Goal: Task Accomplishment & Management: Manage account settings

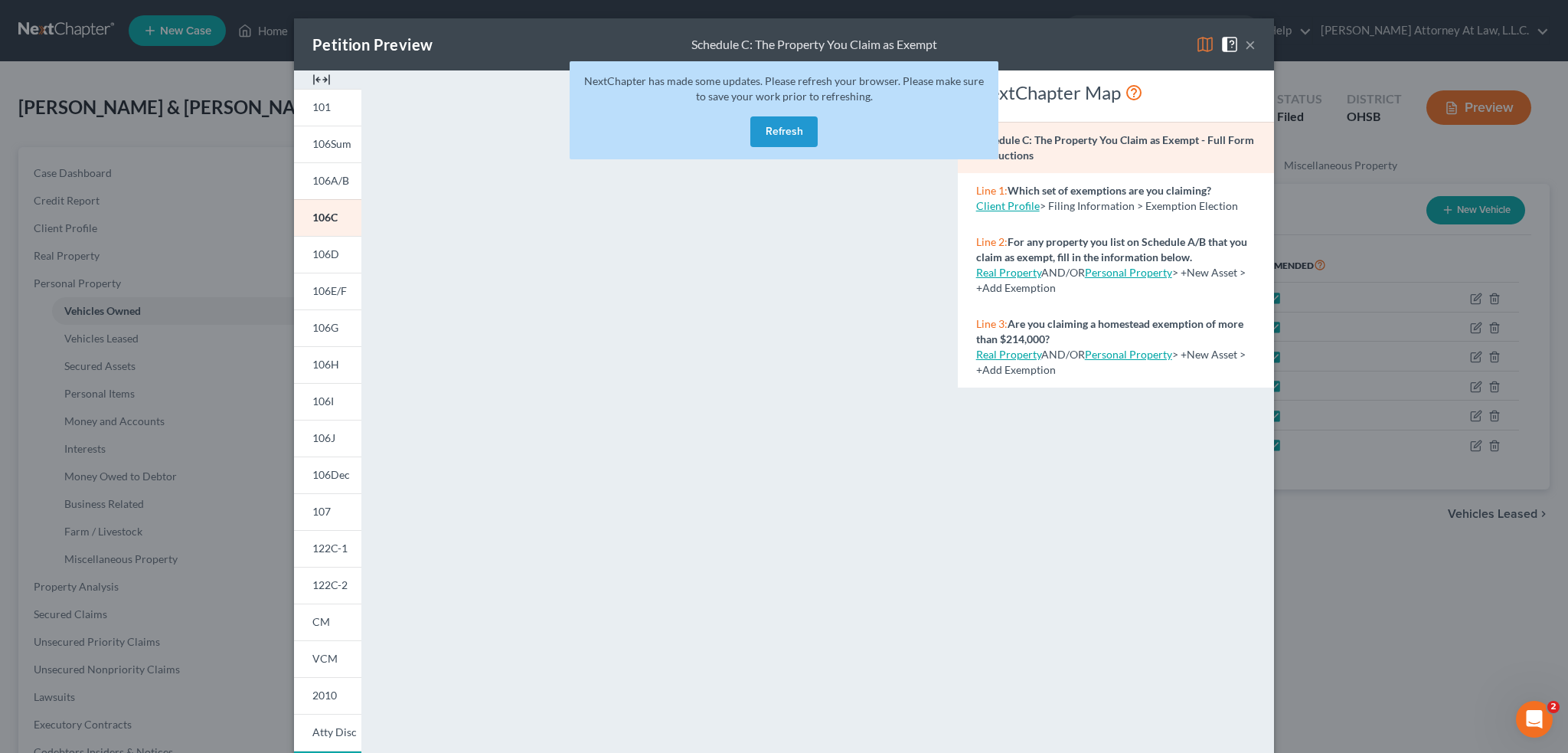
click at [1245, 47] on button "×" at bounding box center [1250, 44] width 11 height 18
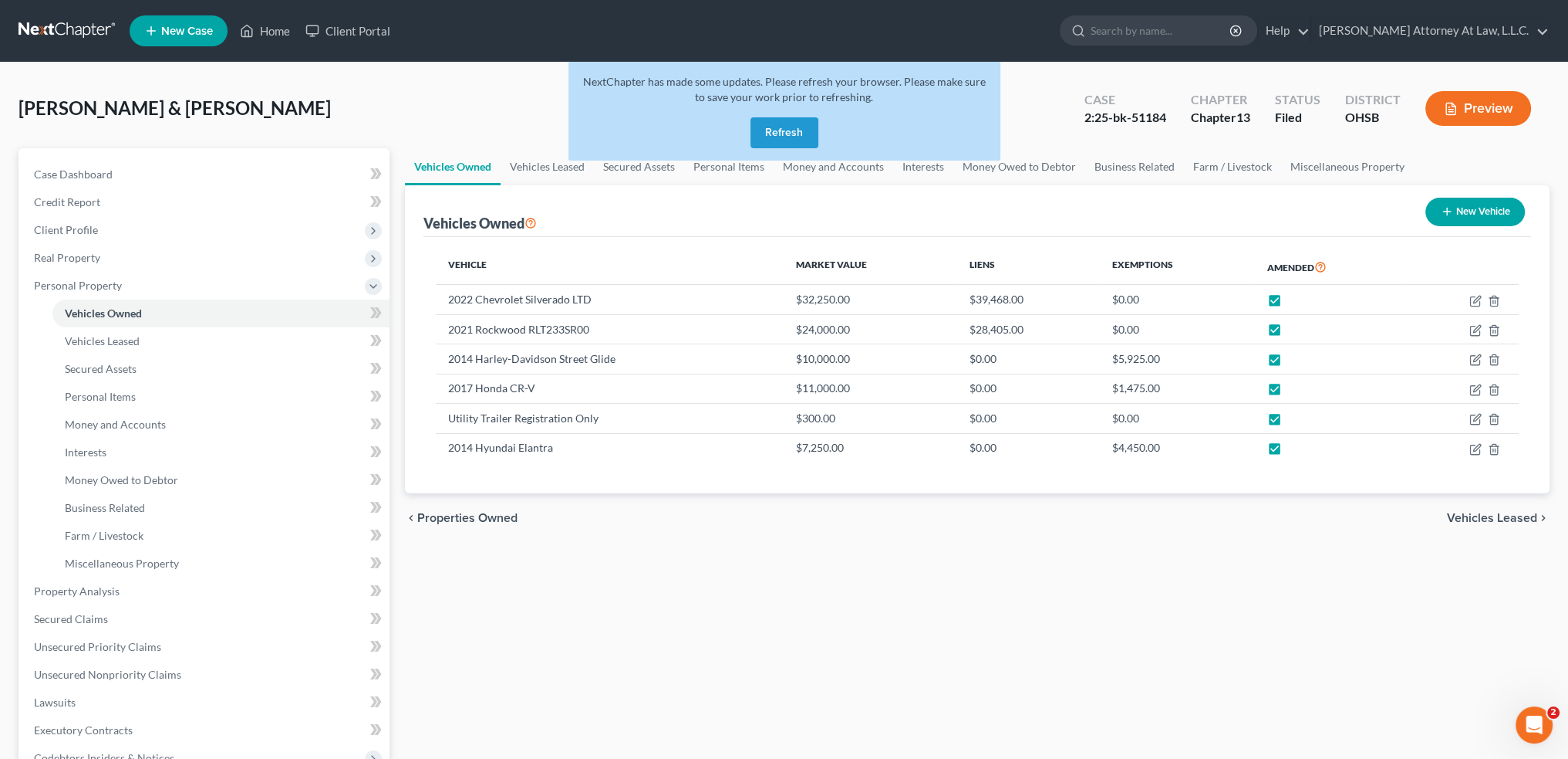
click at [766, 134] on button "Refresh" at bounding box center [784, 133] width 68 height 31
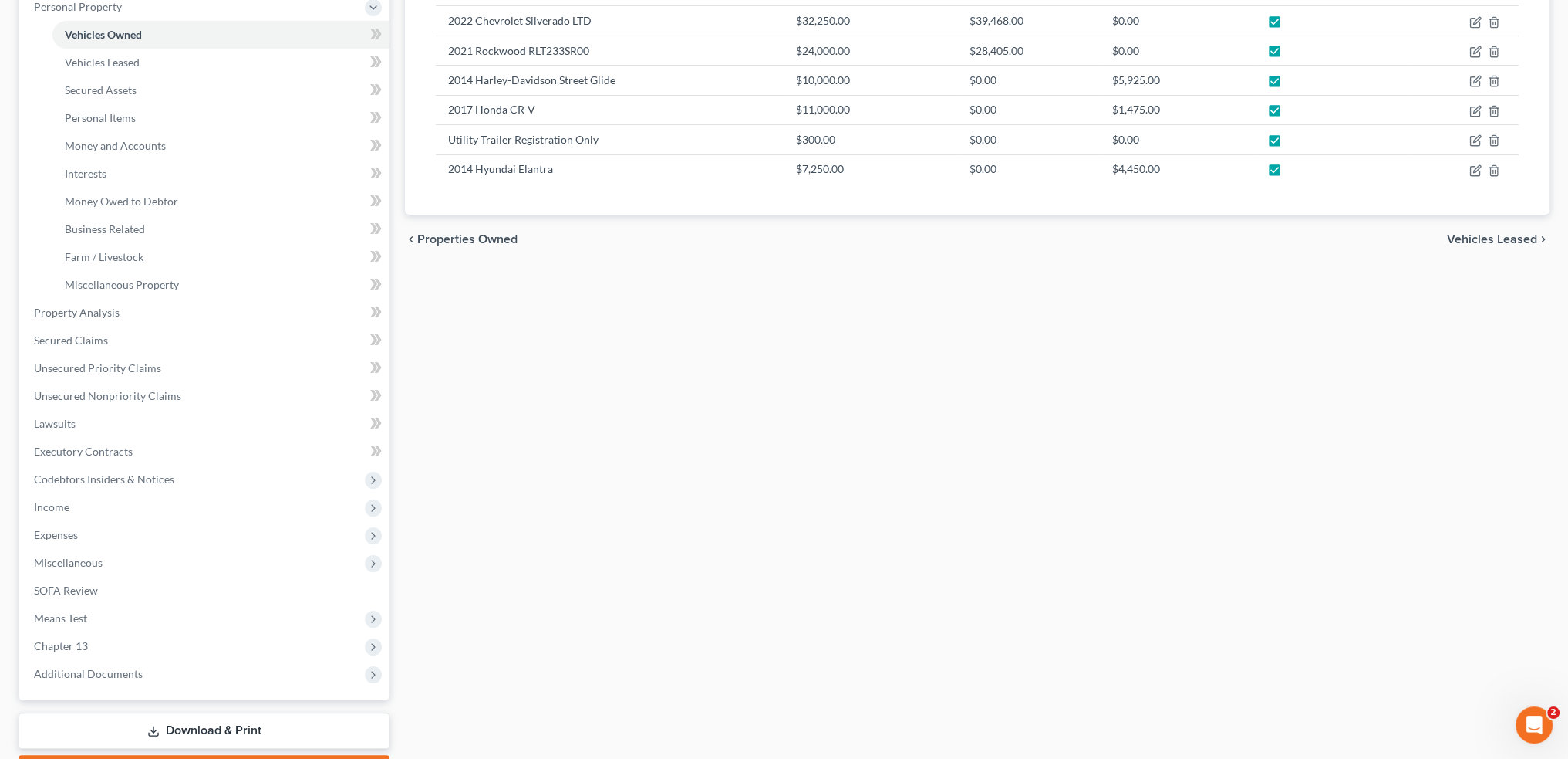
scroll to position [366, 0]
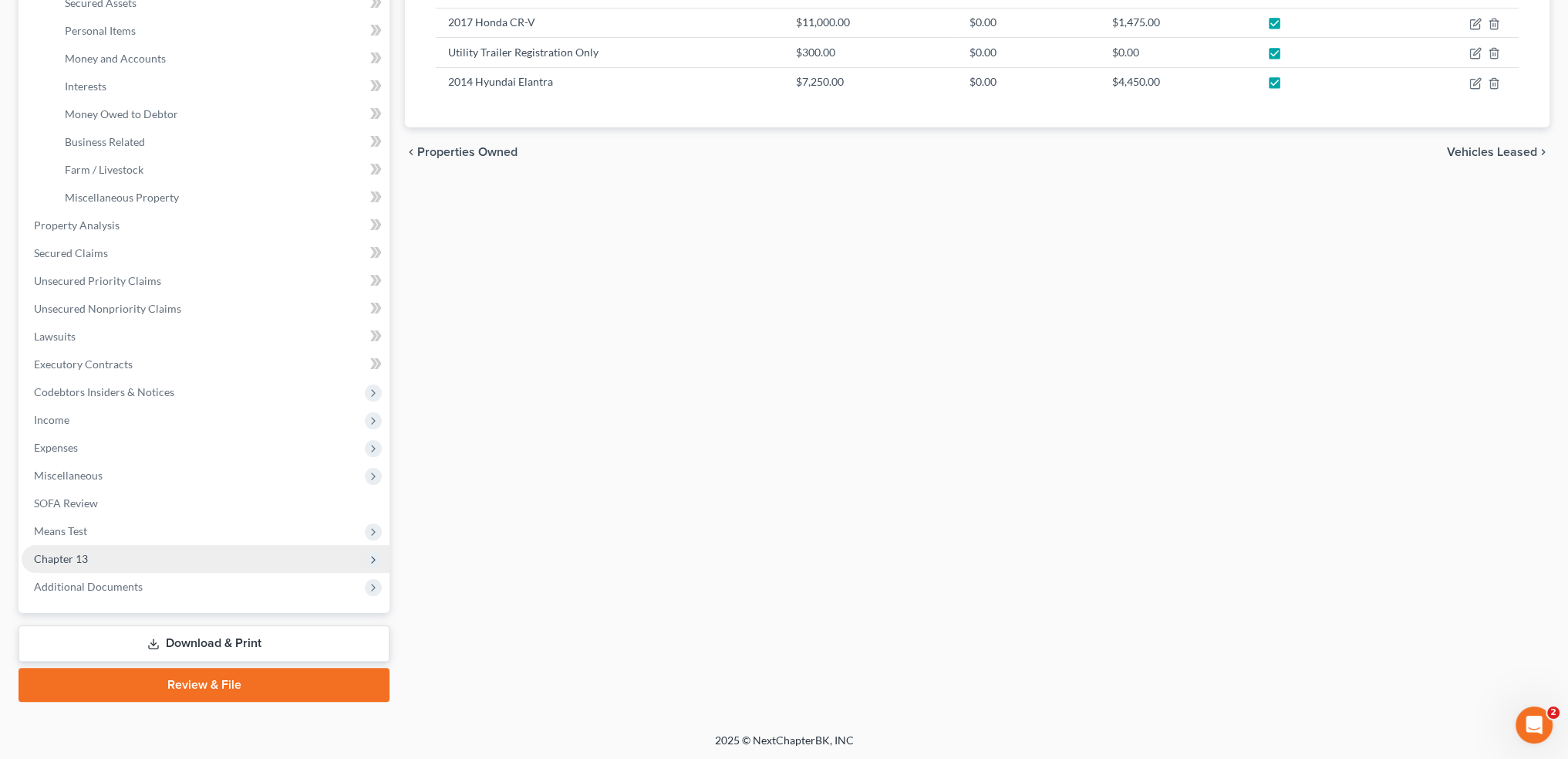
click at [120, 565] on span "Chapter 13" at bounding box center [205, 558] width 368 height 28
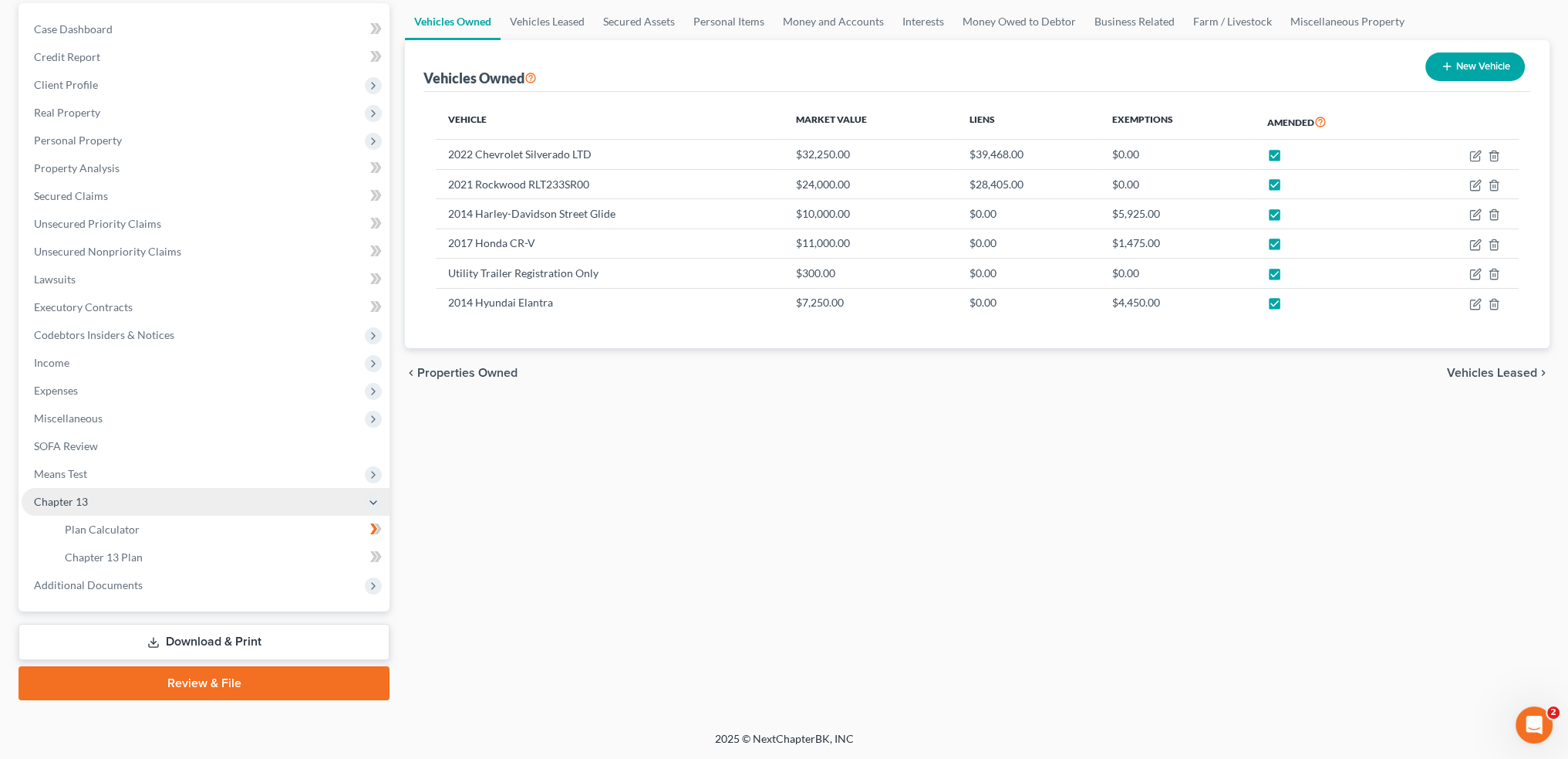
scroll to position [144, 0]
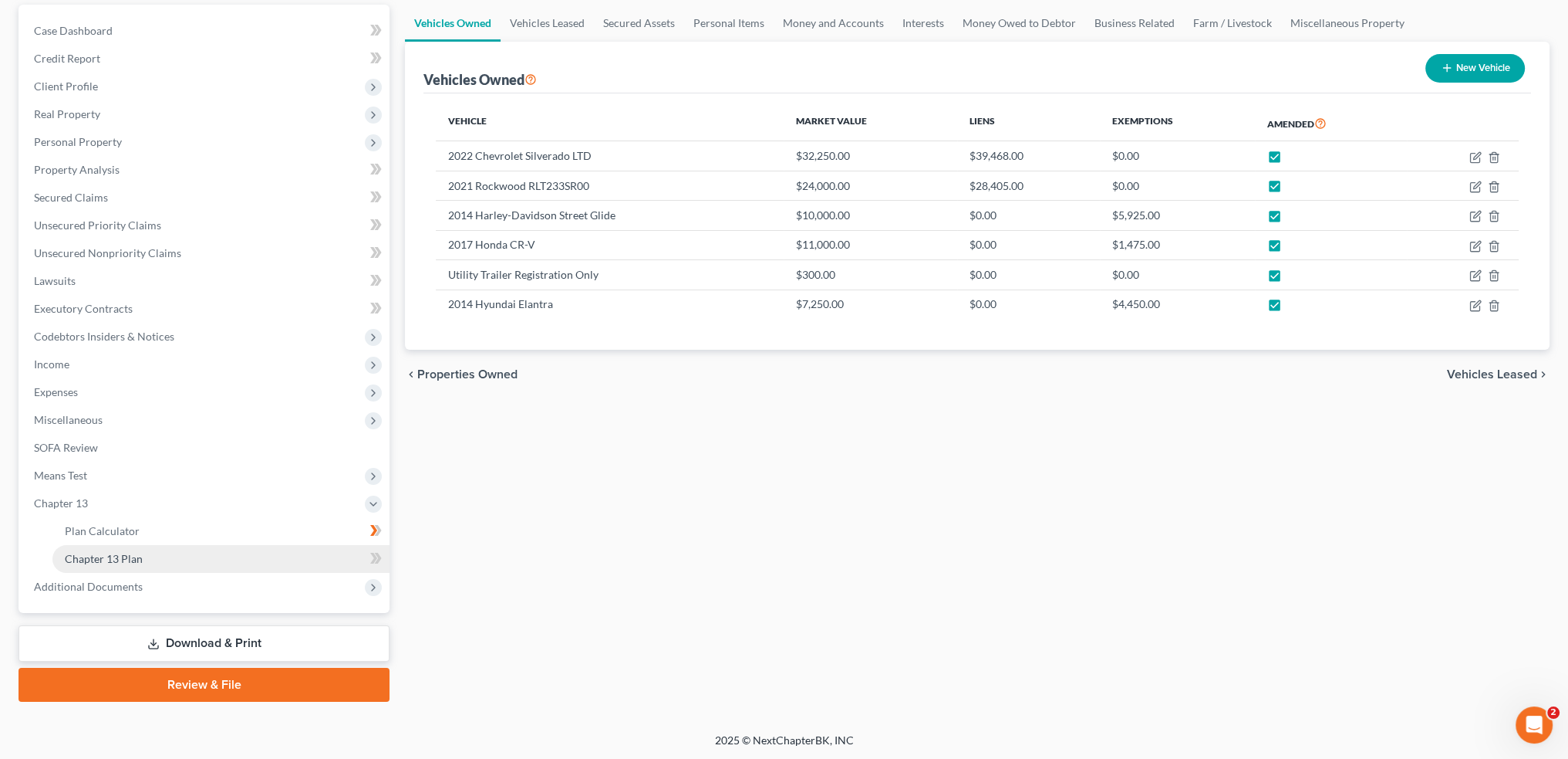
click at [131, 562] on span "Chapter 13 Plan" at bounding box center [103, 558] width 77 height 13
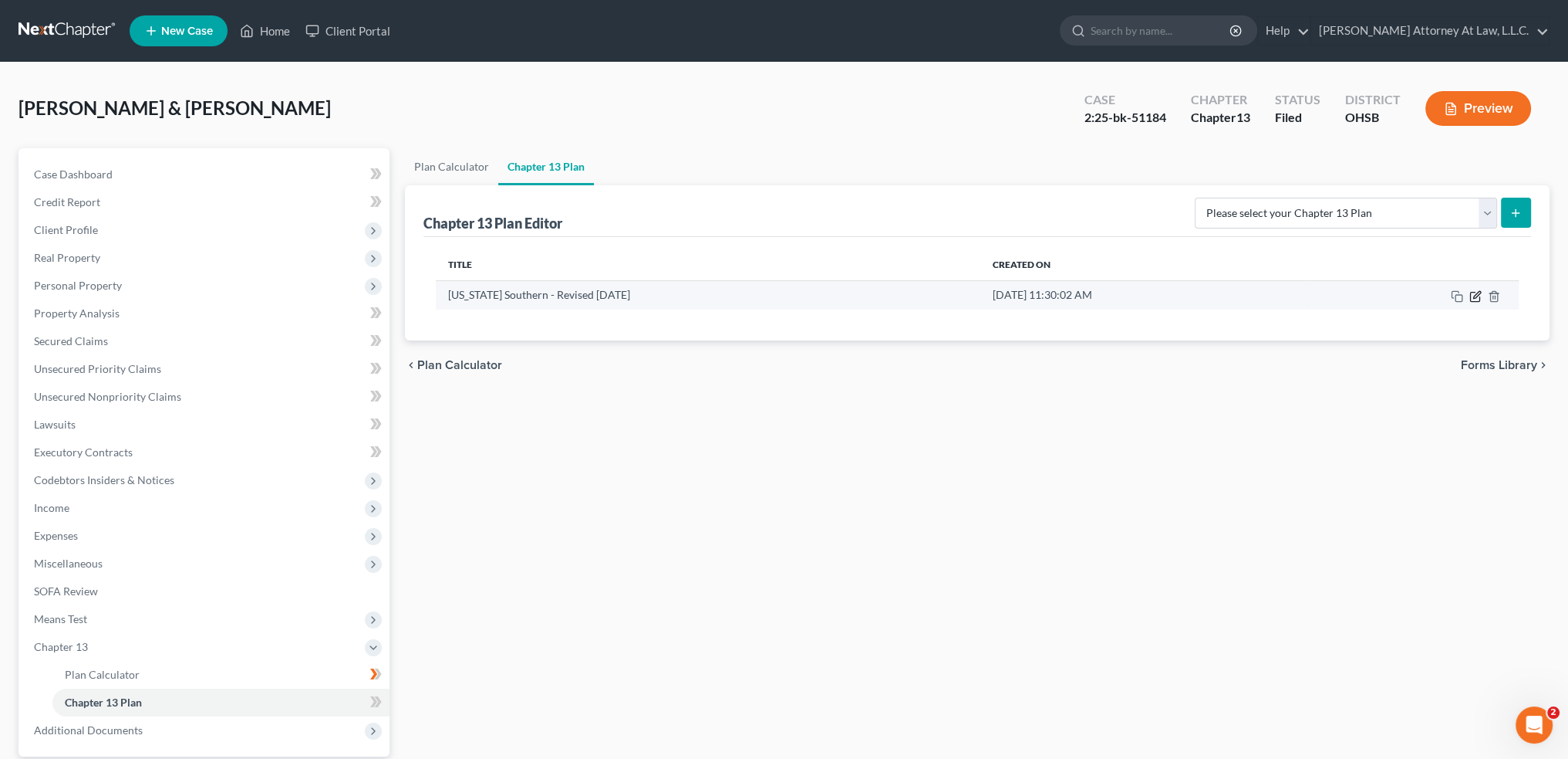
click at [1476, 296] on icon "button" at bounding box center [1477, 295] width 7 height 7
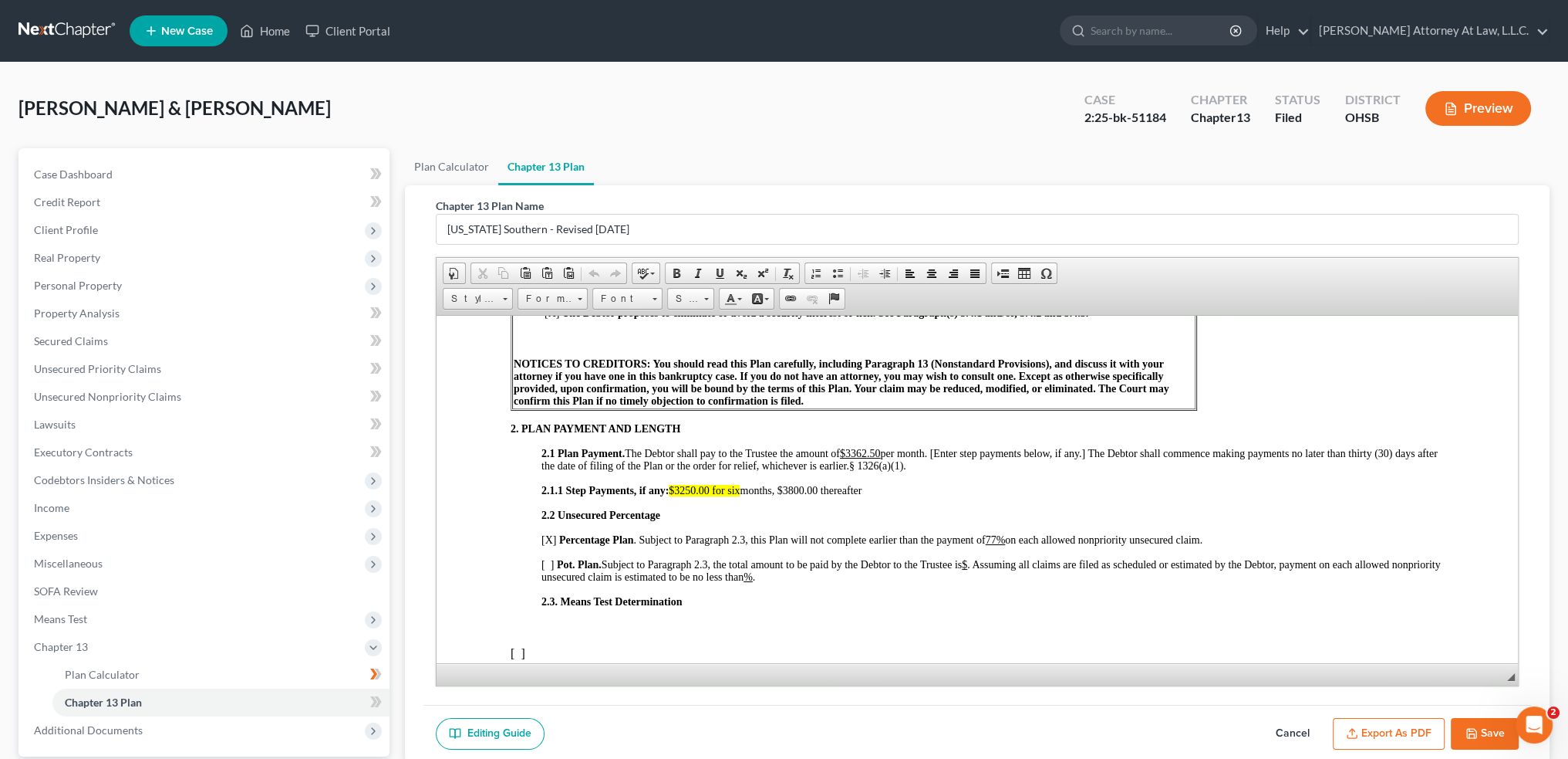
scroll to position [694, 0]
drag, startPoint x: 850, startPoint y: 465, endPoint x: 889, endPoint y: 463, distance: 39.1
click at [889, 463] on span "2.1 Plan Payment. The Debtor shall pay to the Trustee the amount of $3362.50 pe…" at bounding box center [989, 457] width 896 height 24
drag, startPoint x: 848, startPoint y: 465, endPoint x: 888, endPoint y: 469, distance: 40.2
click at [888, 469] on span "2.1 Plan Payment. The Debtor shall pay to the Trustee the amount of $3250.00 pe…" at bounding box center [989, 457] width 896 height 24
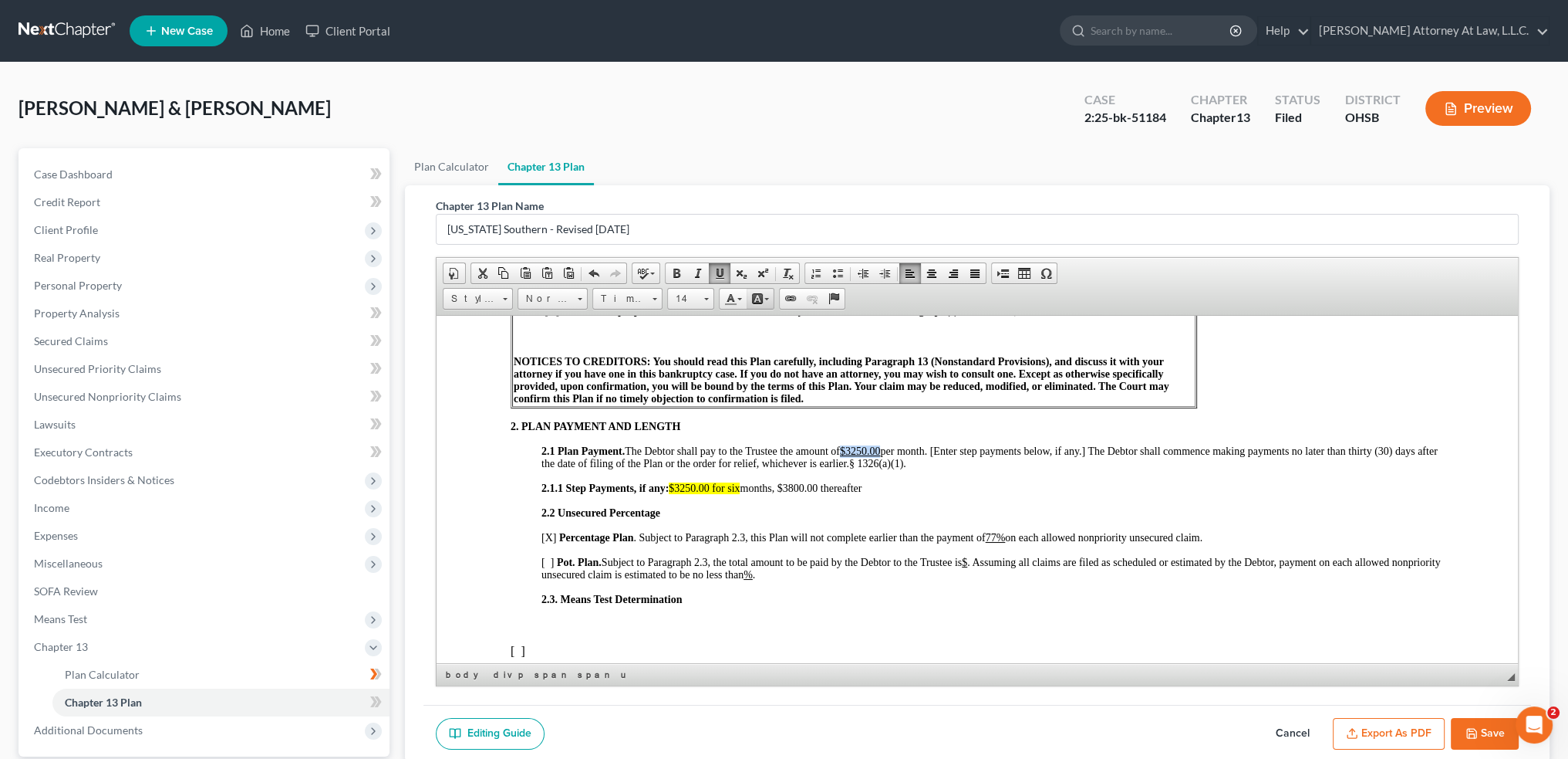
drag, startPoint x: 763, startPoint y: 295, endPoint x: 759, endPoint y: 302, distance: 8.1
click at [763, 295] on link "Background Color" at bounding box center [759, 298] width 27 height 20
drag, startPoint x: 781, startPoint y: 367, endPoint x: 1089, endPoint y: 365, distance: 308.0
click at [781, 367] on span "Colors" at bounding box center [783, 371] width 9 height 9
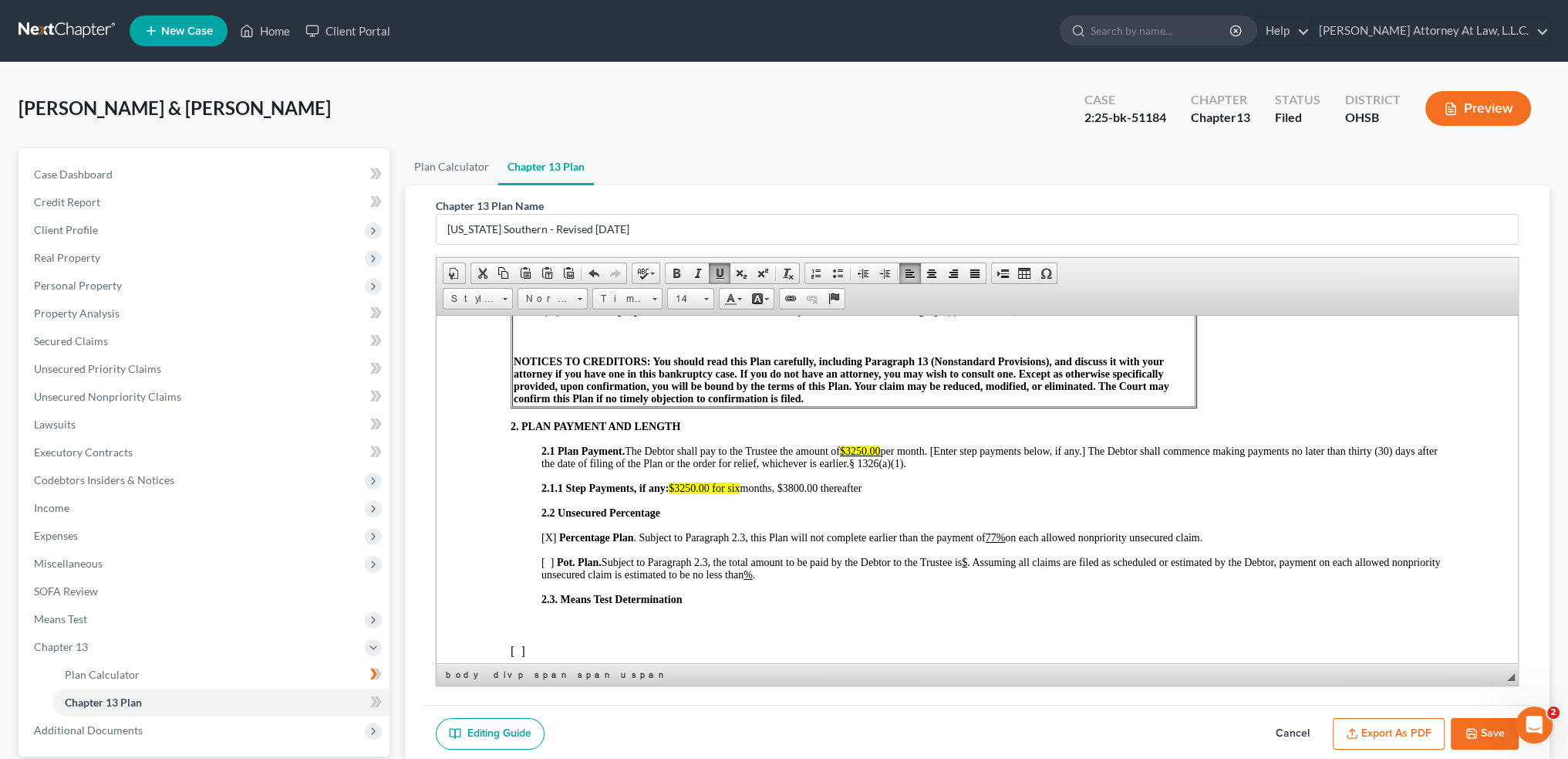
click at [1031, 494] on p "2.1.1 Step Payments, if any: $3250.00 for six months, $3800.00 thereafter" at bounding box center [993, 488] width 902 height 12
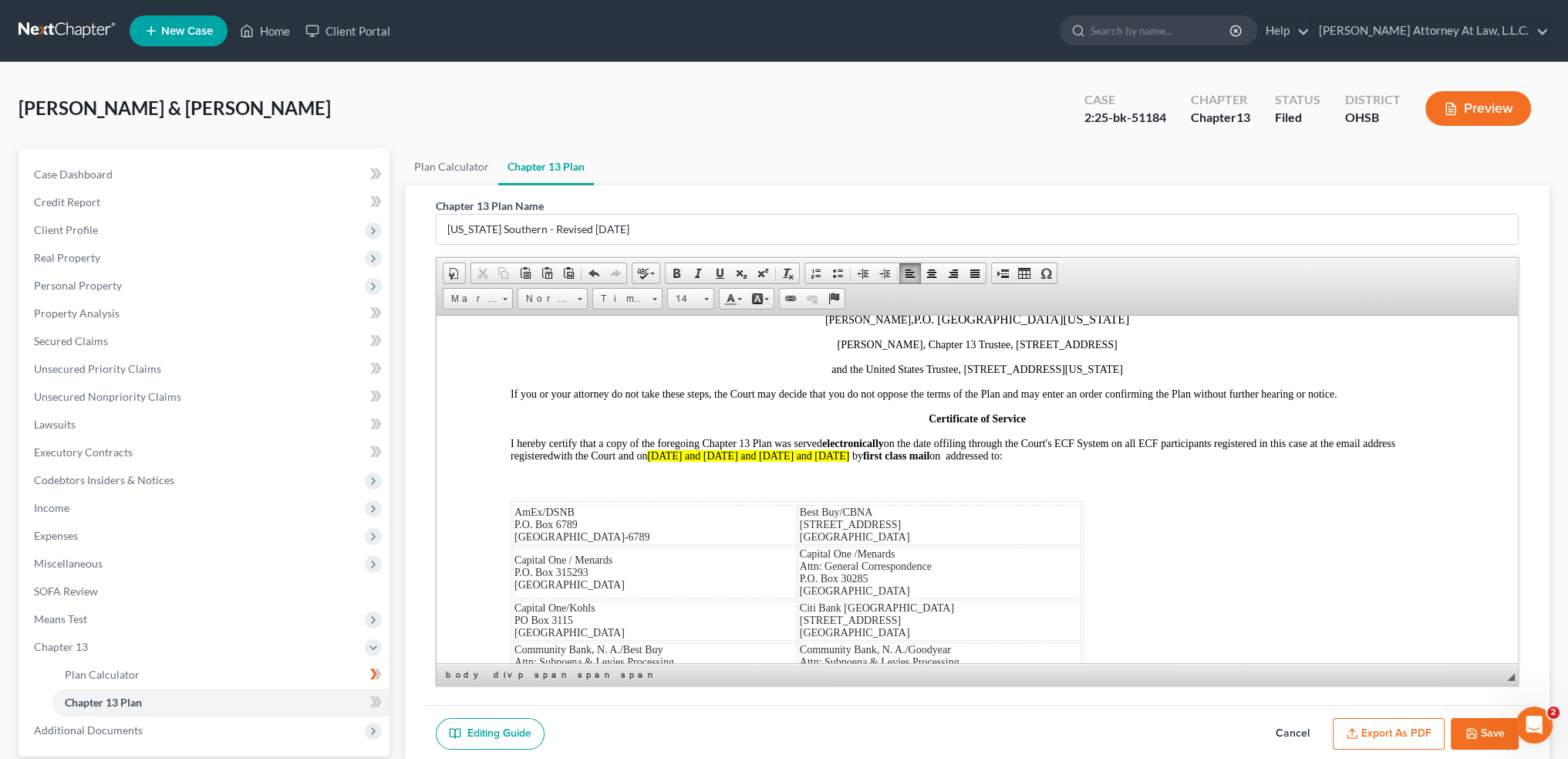
scroll to position [8335, 0]
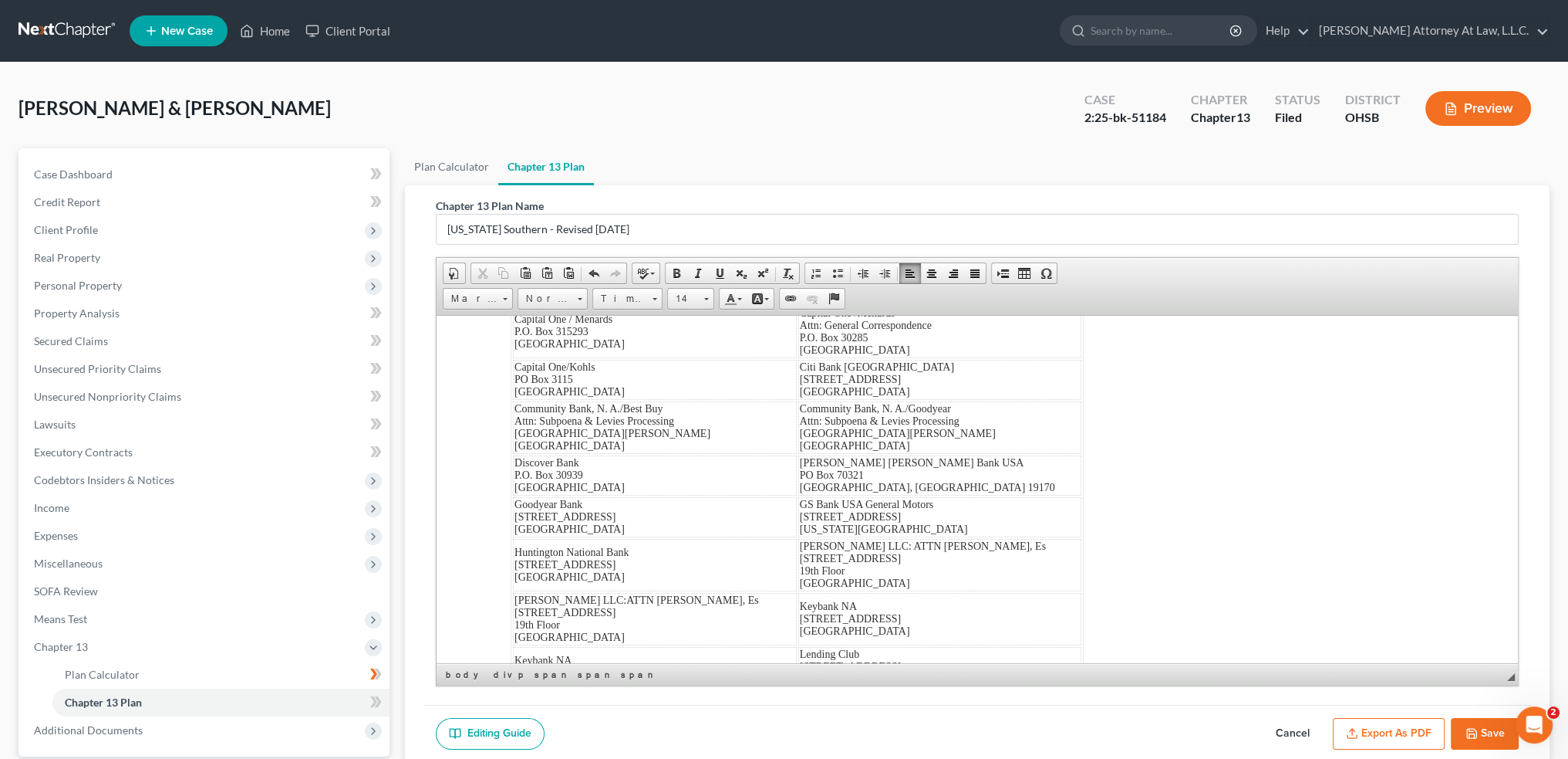
click at [852, 220] on span "with the Court and on [DATE] and [DATE] and [DATE] and [DATE]" at bounding box center [703, 214] width 300 height 11
click at [1490, 731] on button "Save" at bounding box center [1484, 734] width 68 height 33
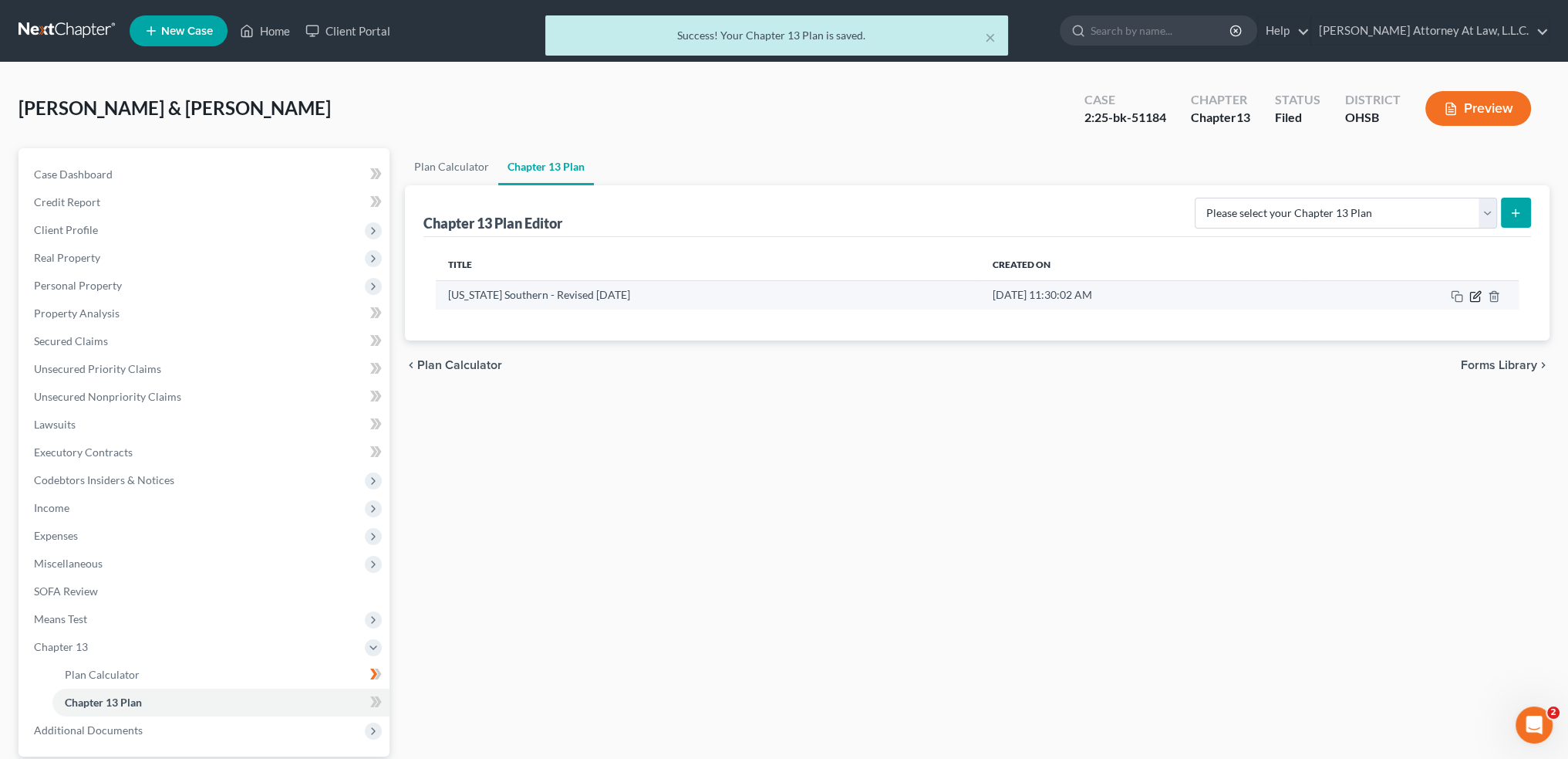
click at [1475, 299] on icon "button" at bounding box center [1476, 296] width 12 height 12
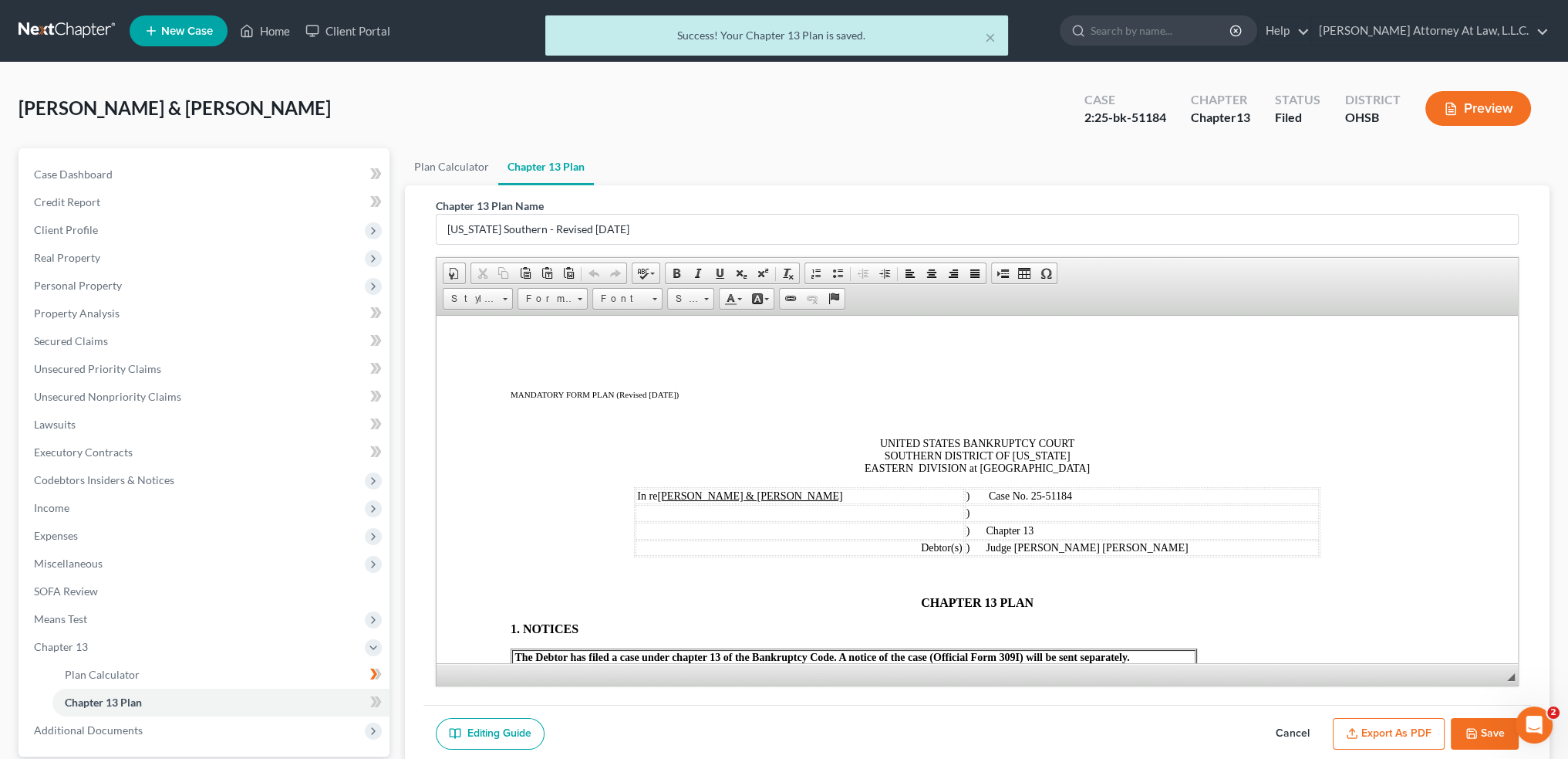
scroll to position [0, 0]
click at [1379, 734] on button "Export as PDF" at bounding box center [1389, 734] width 112 height 33
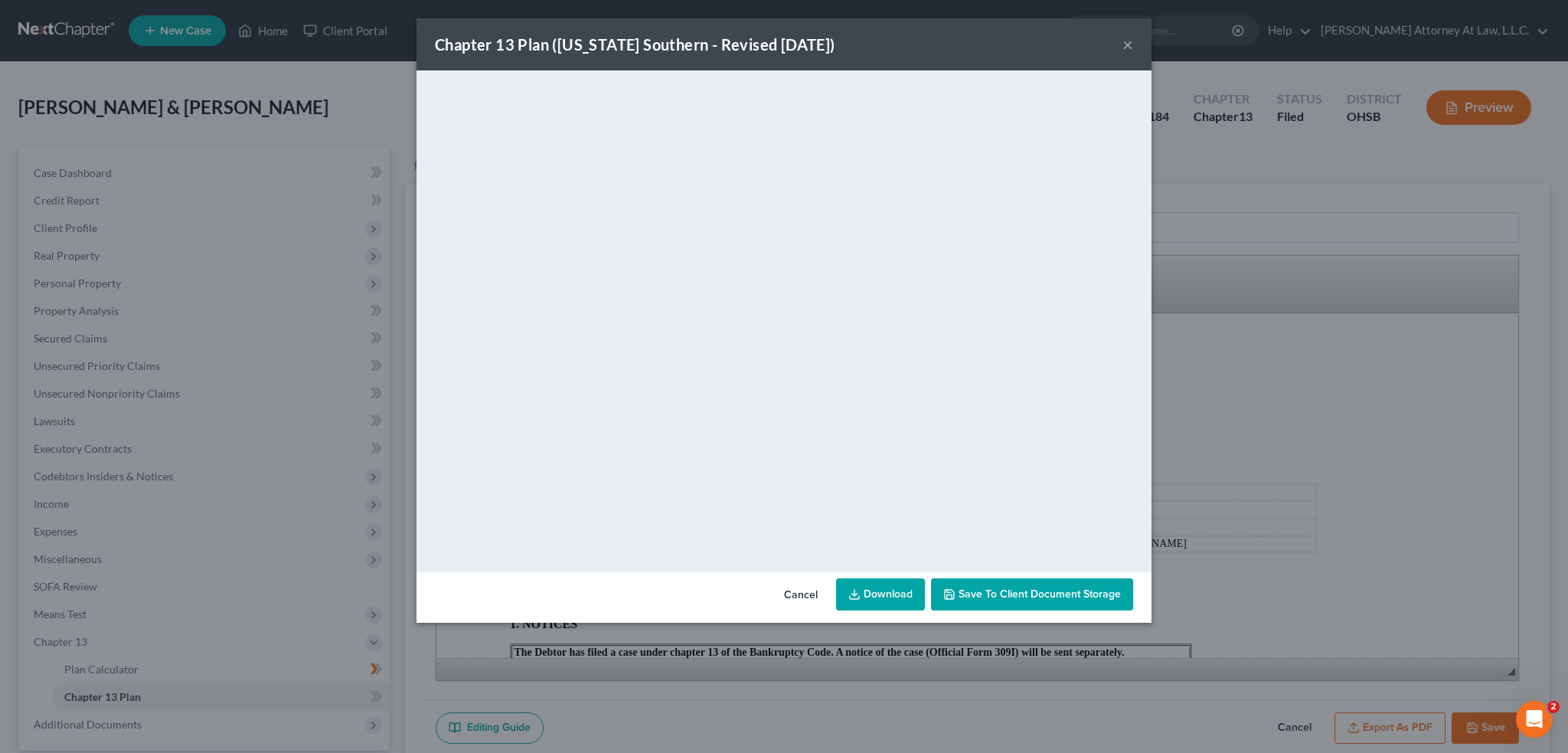
click at [878, 594] on link "Download" at bounding box center [880, 594] width 89 height 32
click at [1127, 44] on button "×" at bounding box center [1127, 44] width 11 height 18
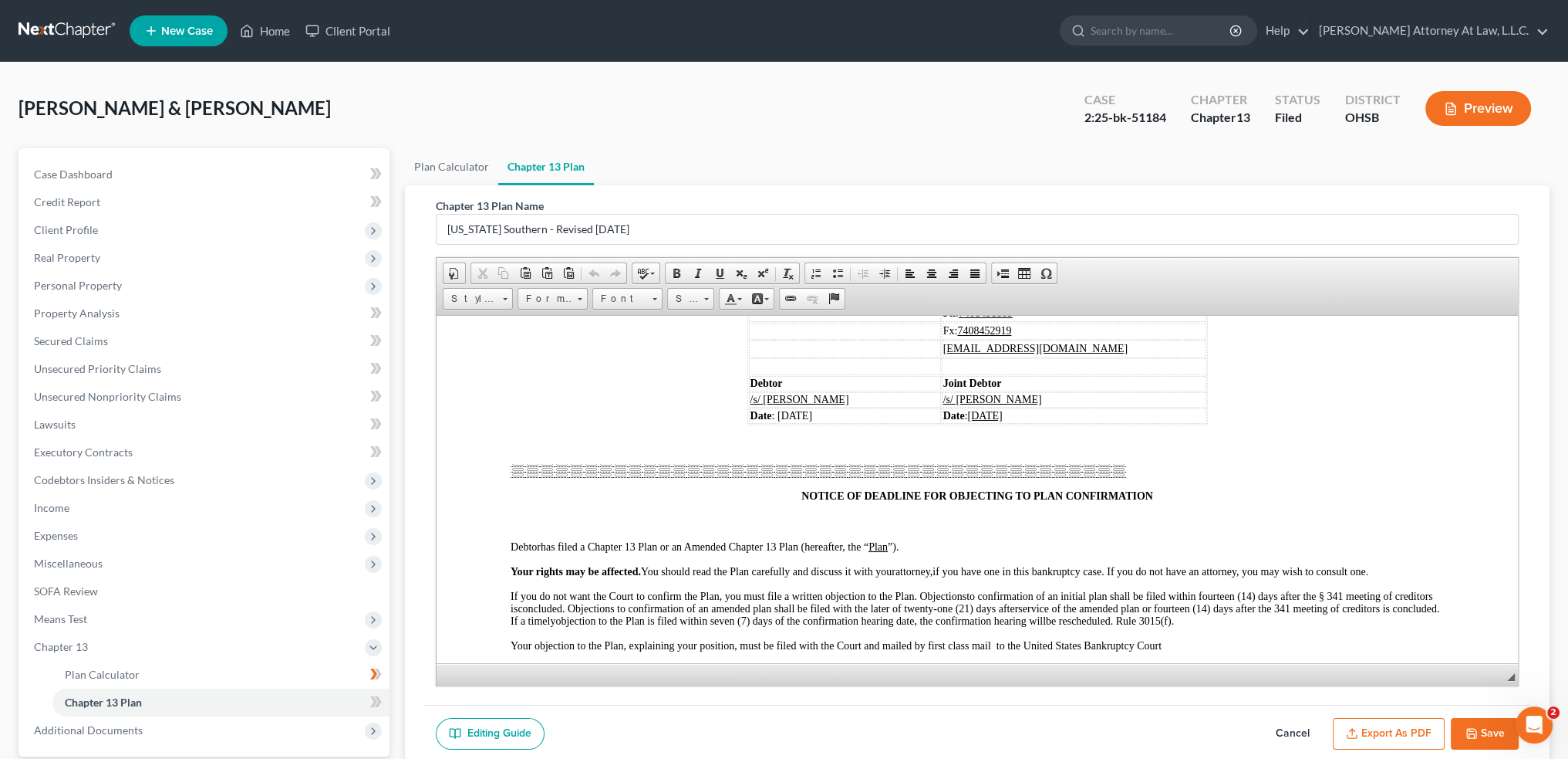
scroll to position [7641, 0]
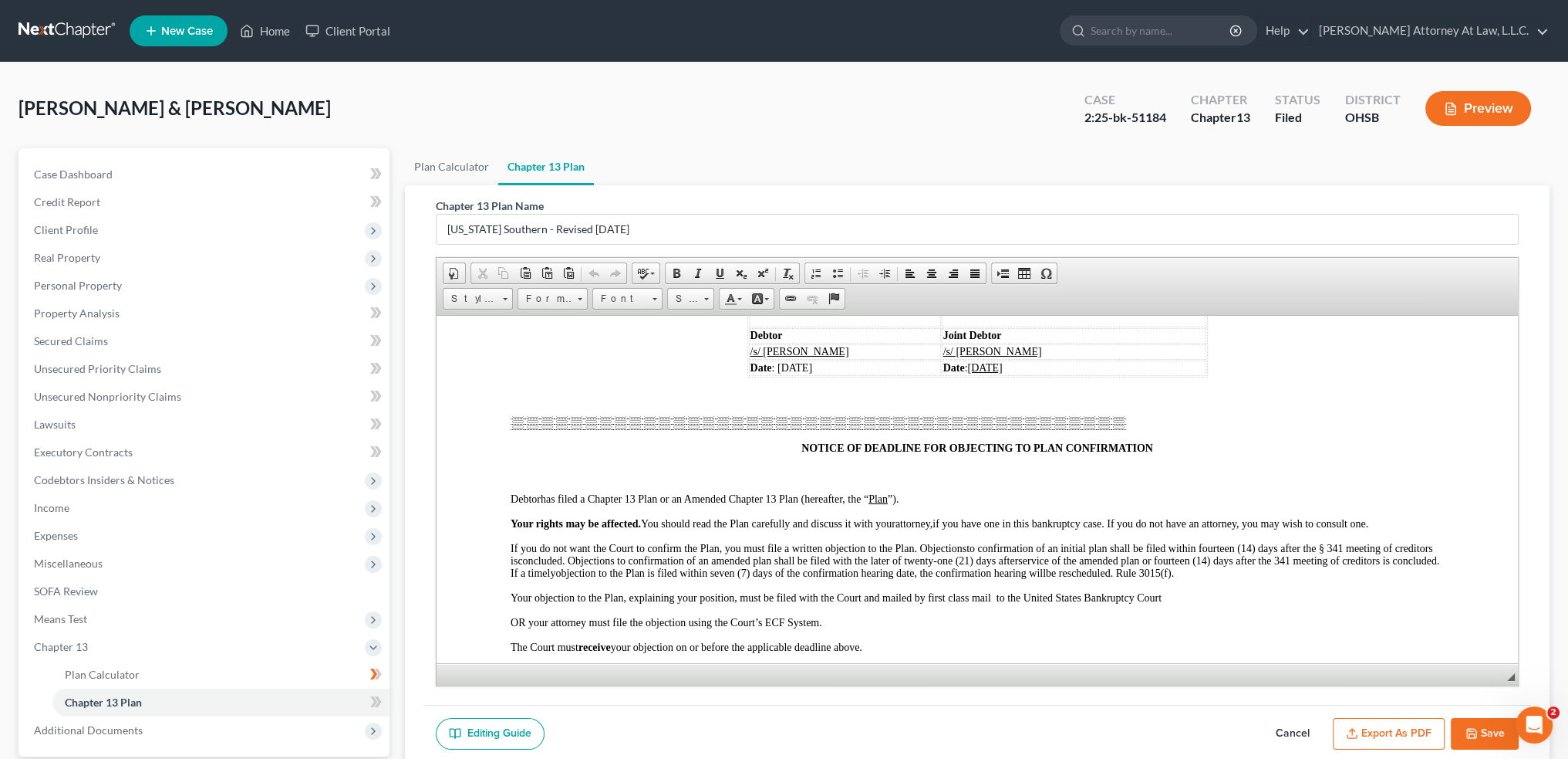
click at [793, 200] on u "[DATE]" at bounding box center [791, 194] width 34 height 11
click at [795, 373] on span "Date : [DATE]" at bounding box center [782, 366] width 63 height 11
click at [967, 373] on u "[DATE]" at bounding box center [984, 366] width 34 height 11
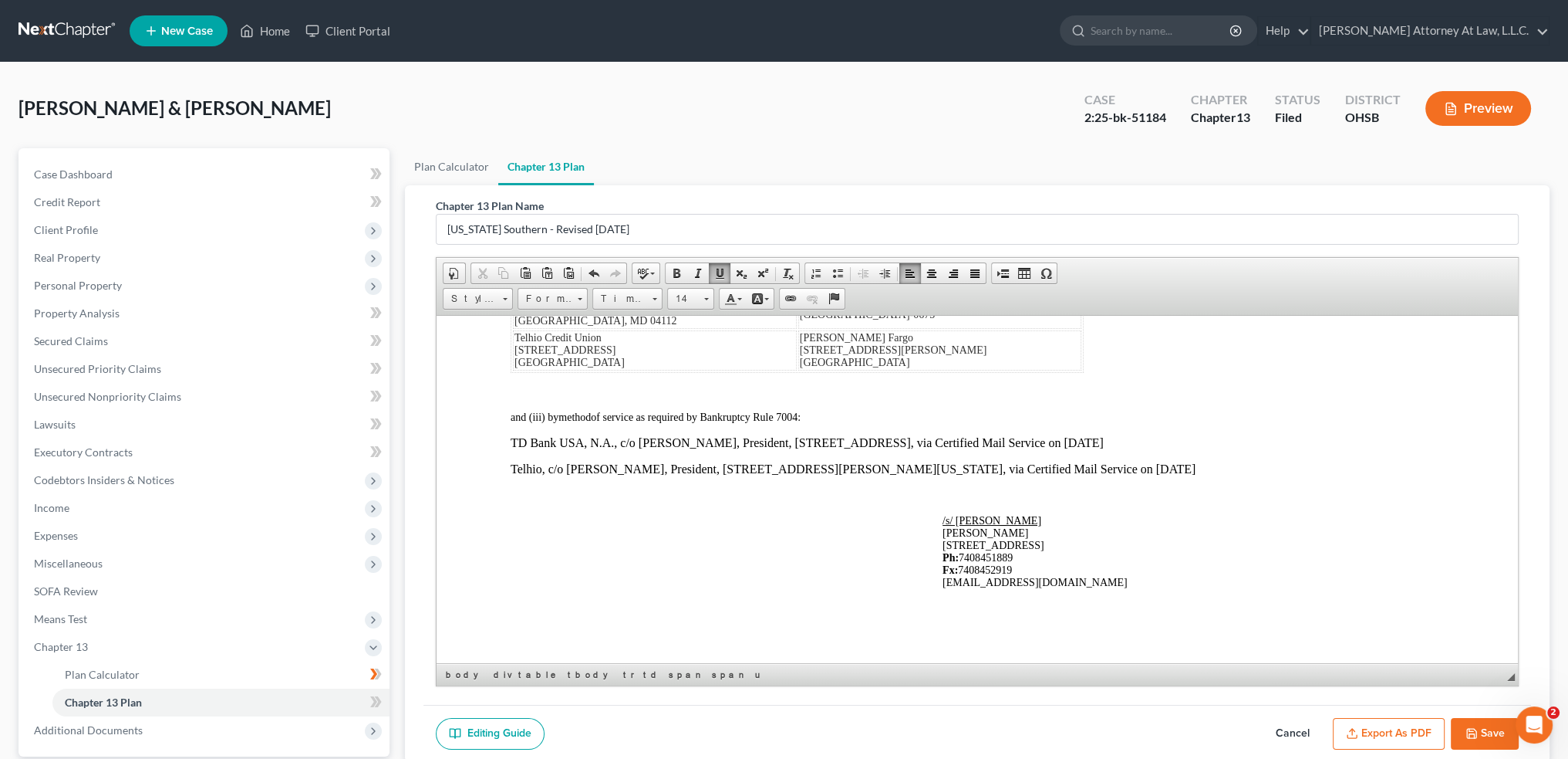
scroll to position [9342, 0]
click at [1485, 732] on button "Save" at bounding box center [1484, 734] width 68 height 33
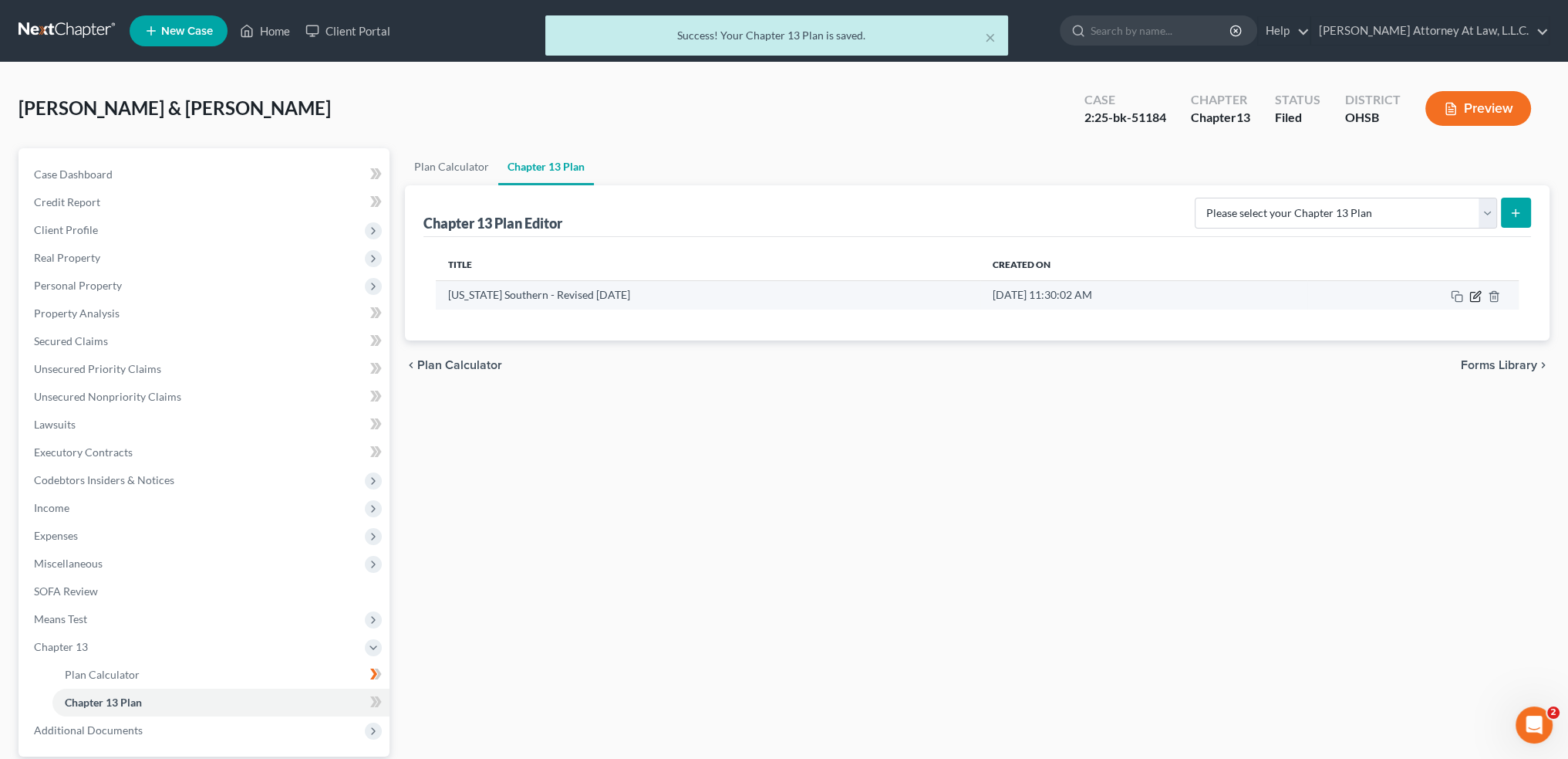
click at [1477, 299] on icon "button" at bounding box center [1476, 296] width 12 height 12
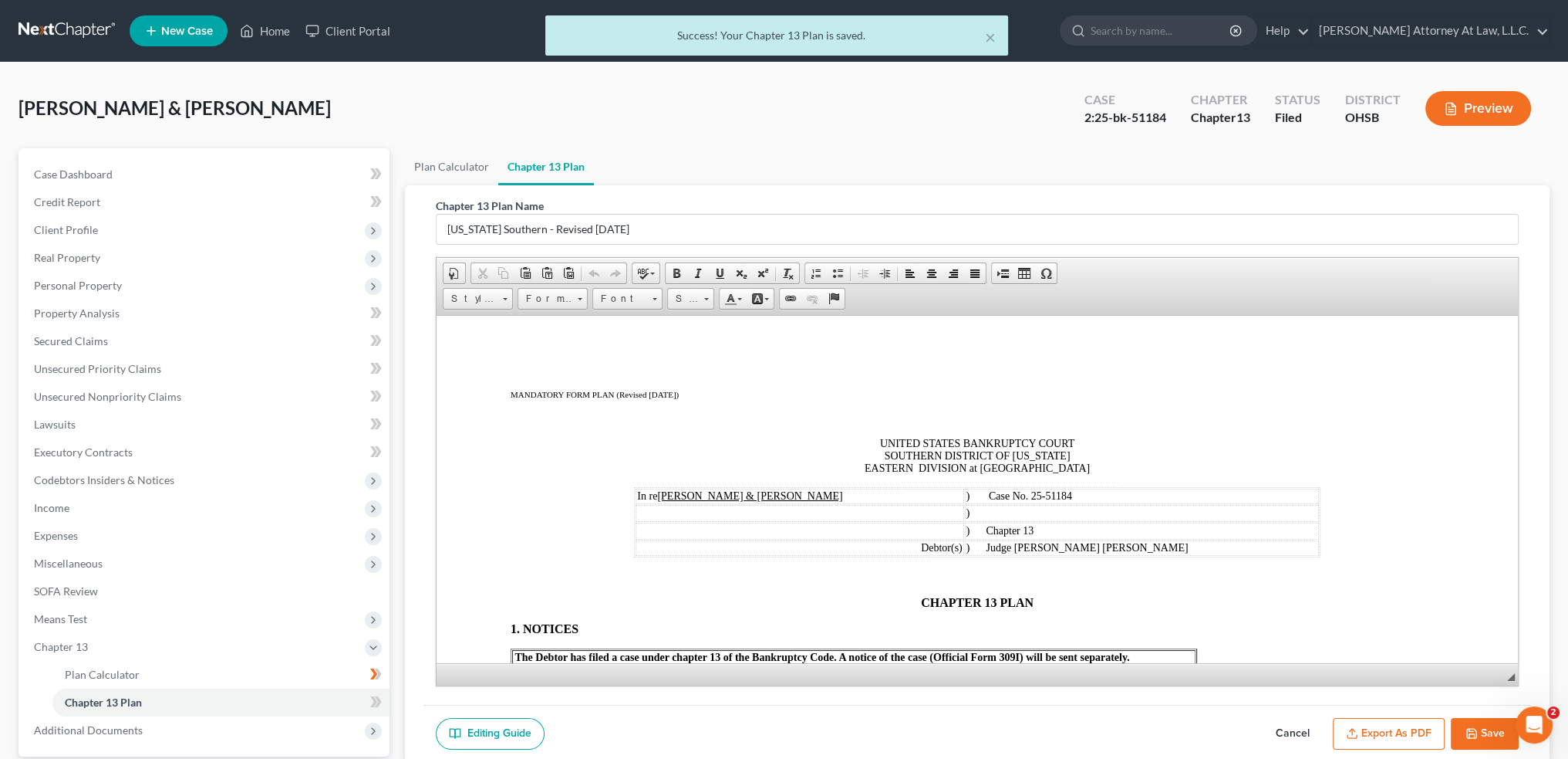
scroll to position [0, 0]
click at [1392, 735] on button "Export as PDF" at bounding box center [1389, 734] width 112 height 33
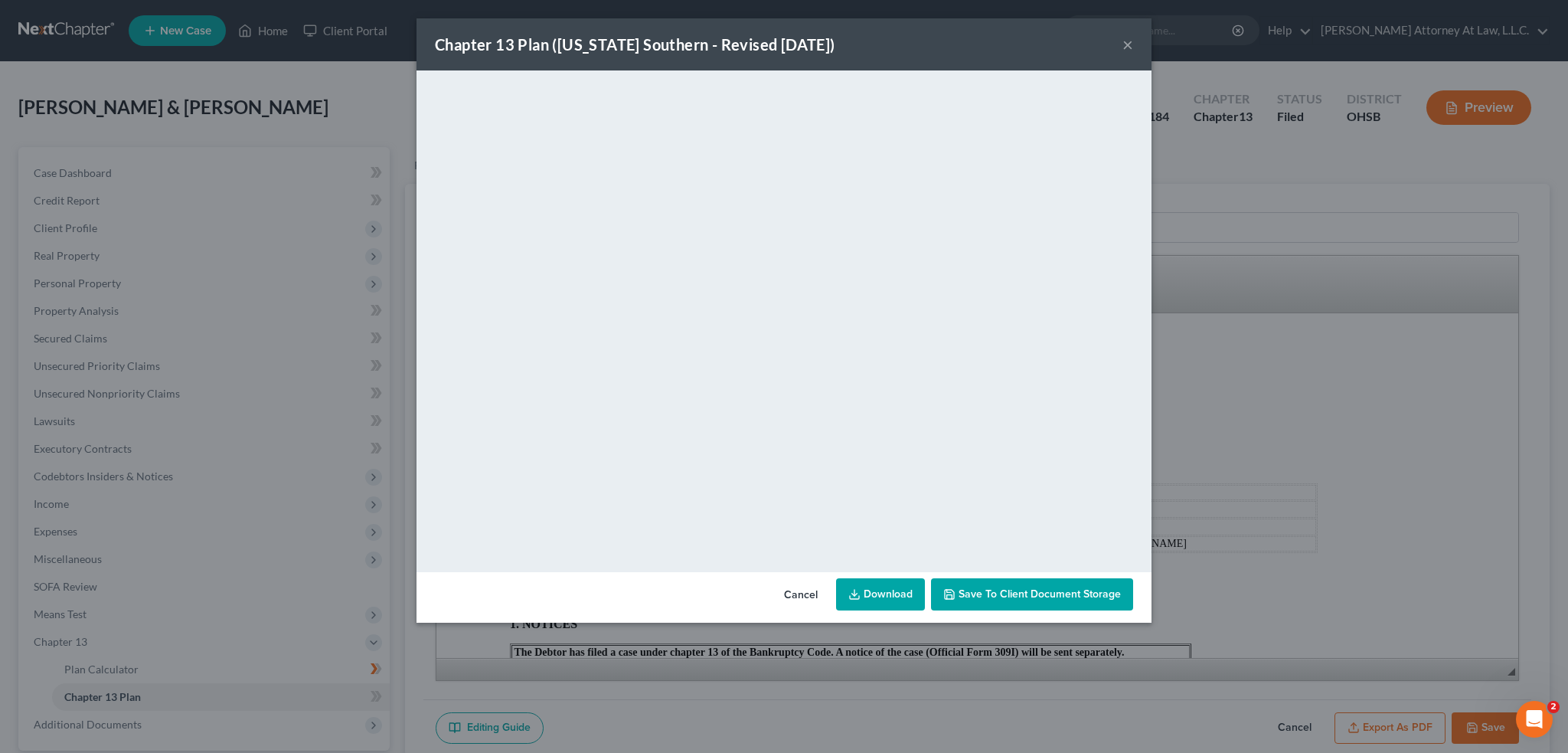
click at [1131, 44] on button "×" at bounding box center [1127, 44] width 11 height 18
